Goal: Book appointment/travel/reservation

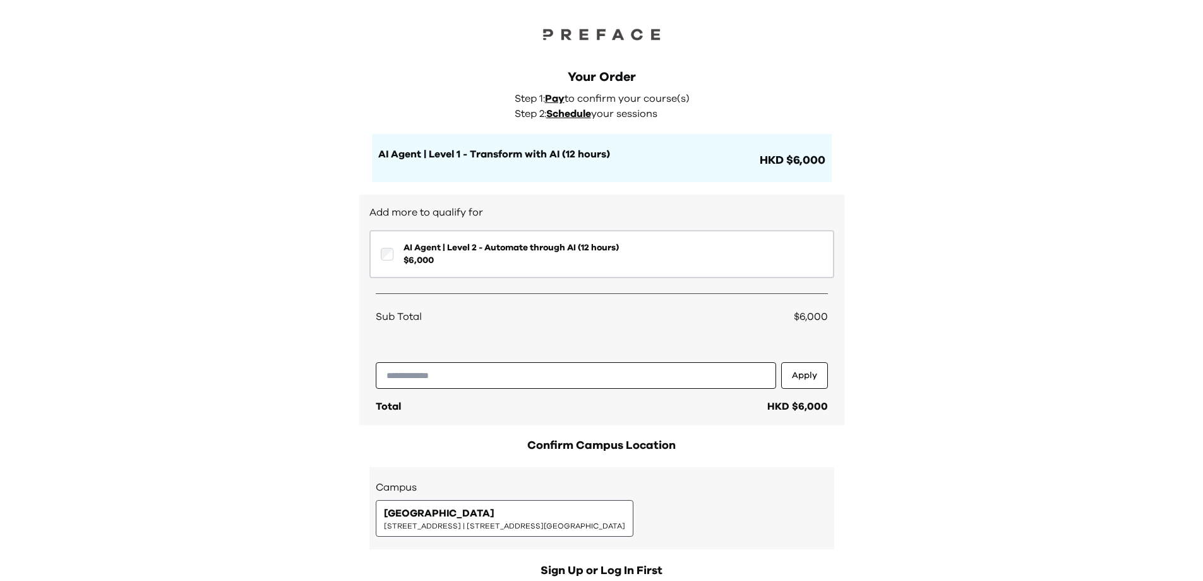
click at [565, 116] on span "Schedule" at bounding box center [568, 114] width 45 height 10
